Goal: Information Seeking & Learning: Learn about a topic

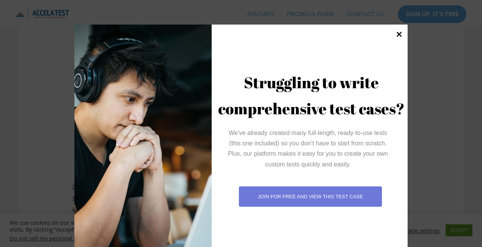
click at [398, 35] on icon at bounding box center [399, 34] width 10 height 10
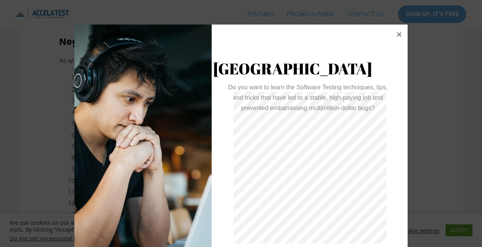
scroll to position [25, 0]
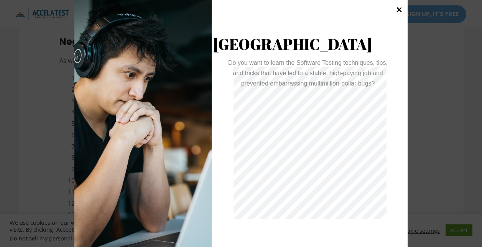
click at [397, 9] on icon at bounding box center [399, 9] width 5 height 5
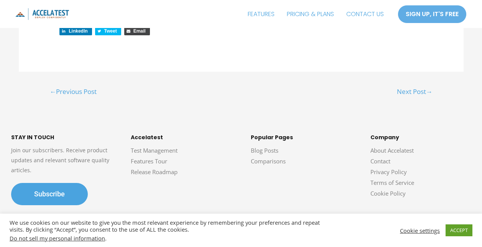
scroll to position [2093, 0]
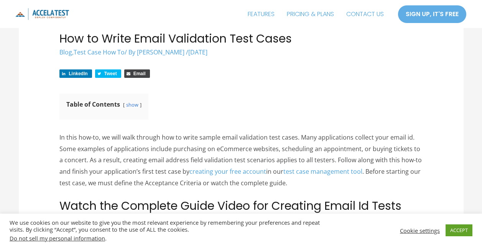
scroll to position [230, 0]
click at [458, 233] on link "ACCEPT" at bounding box center [459, 230] width 27 height 12
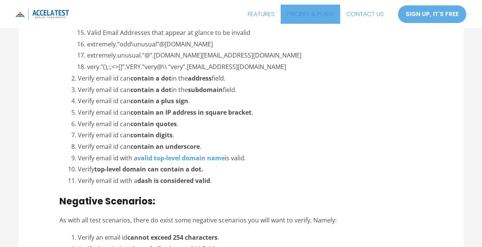
scroll to position [1189, 0]
